Goal: Transaction & Acquisition: Purchase product/service

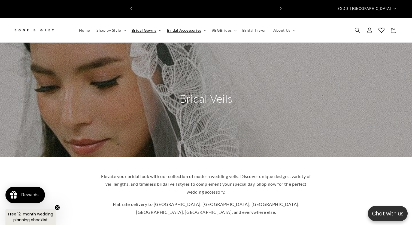
scroll to position [0, 140]
click at [157, 25] on summary "Bridal Gowns" at bounding box center [145, 30] width 35 height 11
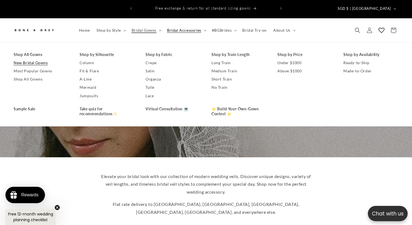
click at [27, 59] on link "New Bridal Gowns" at bounding box center [41, 63] width 55 height 8
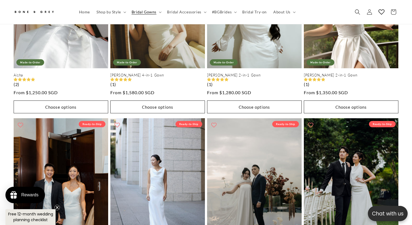
scroll to position [401, 0]
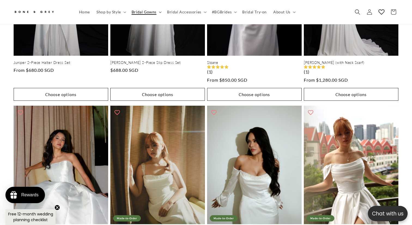
click at [142, 7] on summary "Bridal Gowns" at bounding box center [145, 11] width 35 height 11
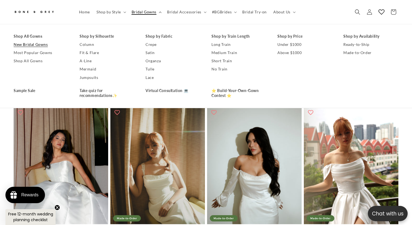
scroll to position [0, 0]
click at [45, 54] on link "Most Popular Gowns" at bounding box center [41, 53] width 55 height 8
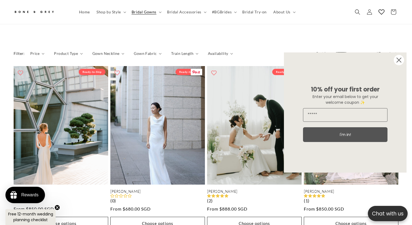
scroll to position [272, 0]
click at [397, 59] on icon "Close dialog" at bounding box center [399, 60] width 4 height 4
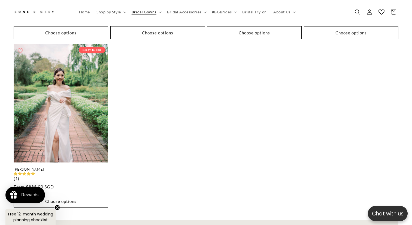
scroll to position [0, 140]
click at [140, 13] on span "Bridal Gowns" at bounding box center [144, 12] width 25 height 5
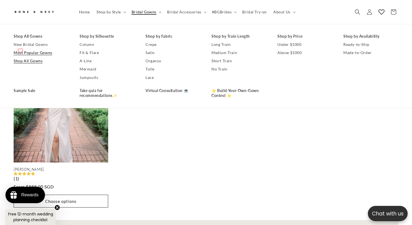
click at [28, 61] on link "Shop All Gowns" at bounding box center [41, 61] width 55 height 8
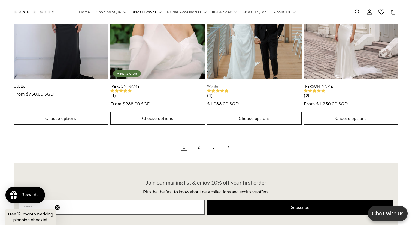
scroll to position [1404, 0]
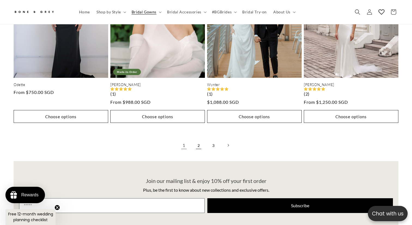
click at [201, 139] on link "2" at bounding box center [199, 145] width 12 height 12
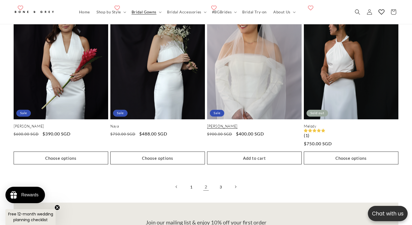
scroll to position [1363, 0]
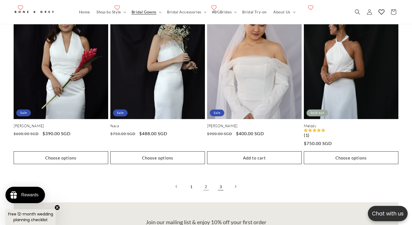
click at [219, 180] on link "3" at bounding box center [221, 186] width 12 height 12
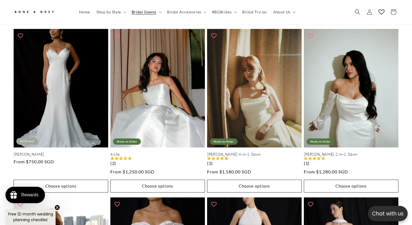
scroll to position [958, 0]
